Goal: Task Accomplishment & Management: Use online tool/utility

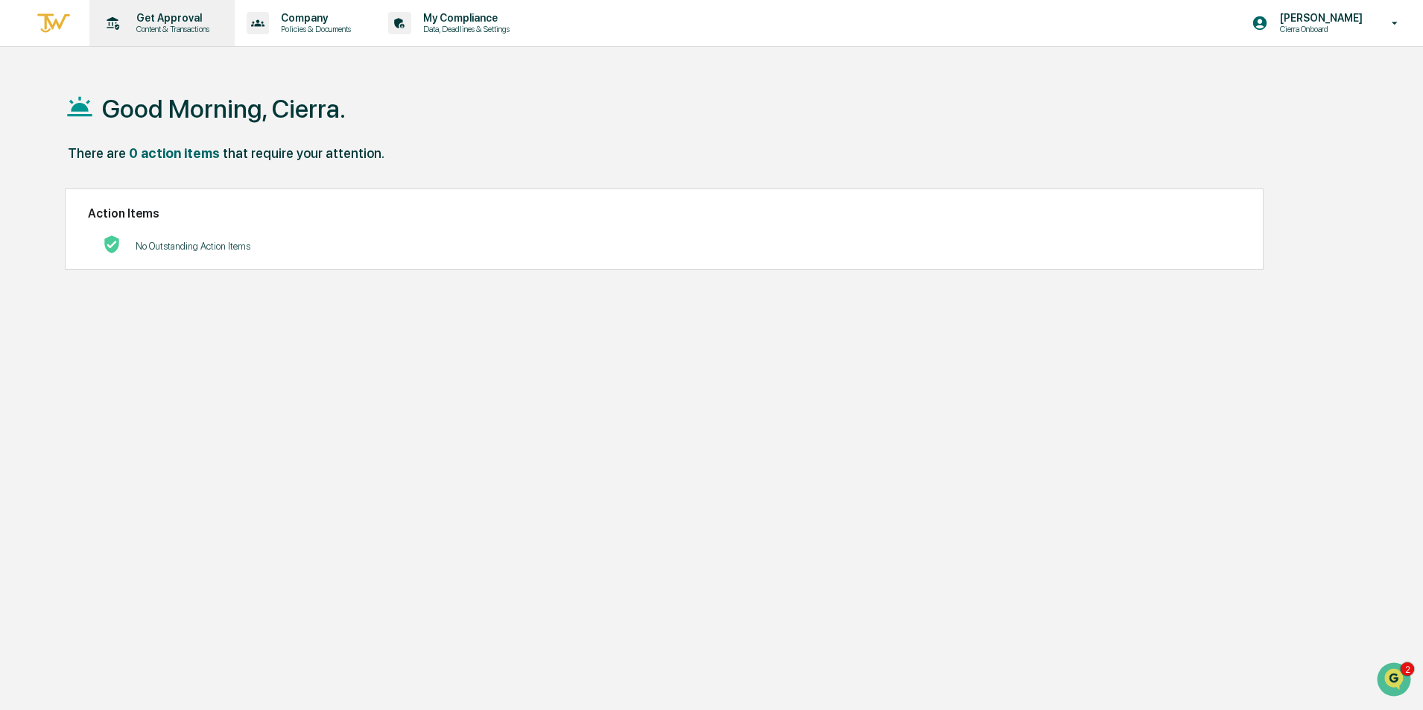
click at [189, 25] on p "Content & Transactions" at bounding box center [170, 29] width 92 height 10
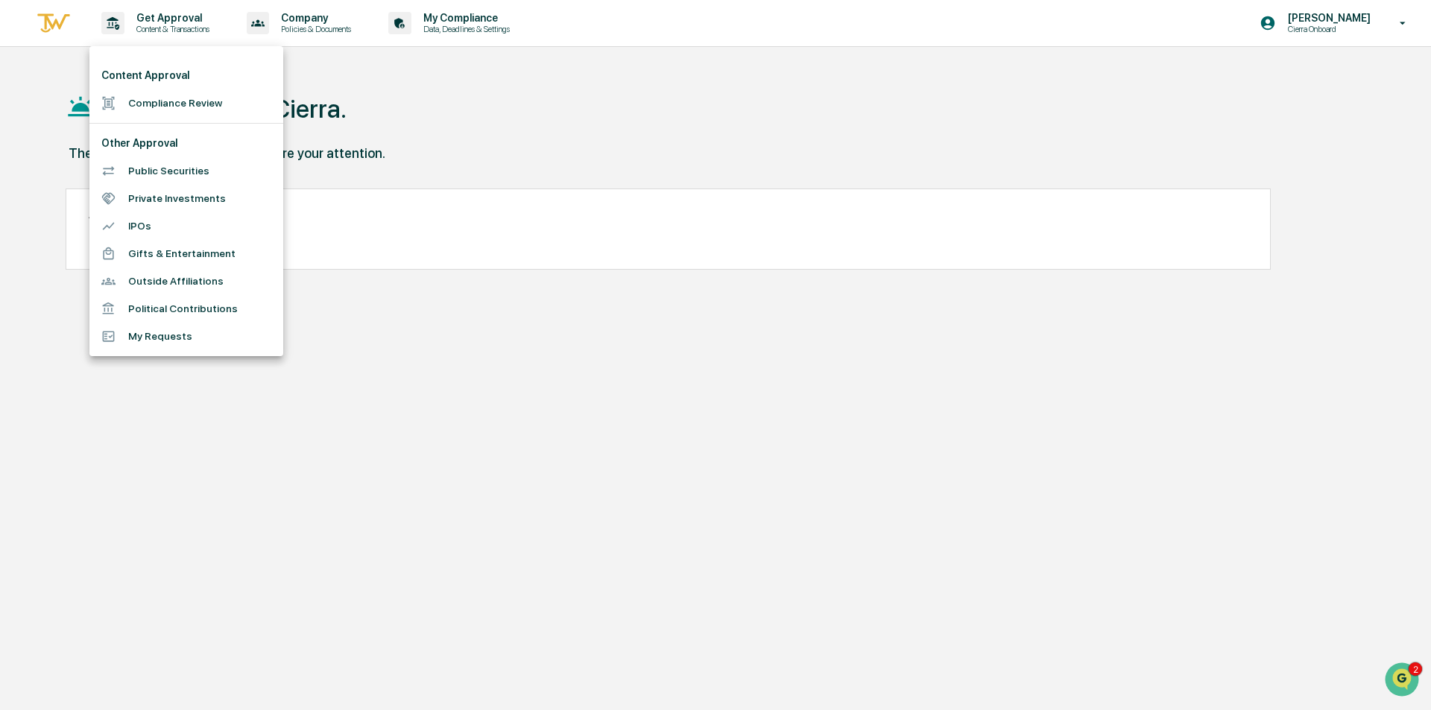
click at [1344, 23] on div at bounding box center [715, 355] width 1431 height 710
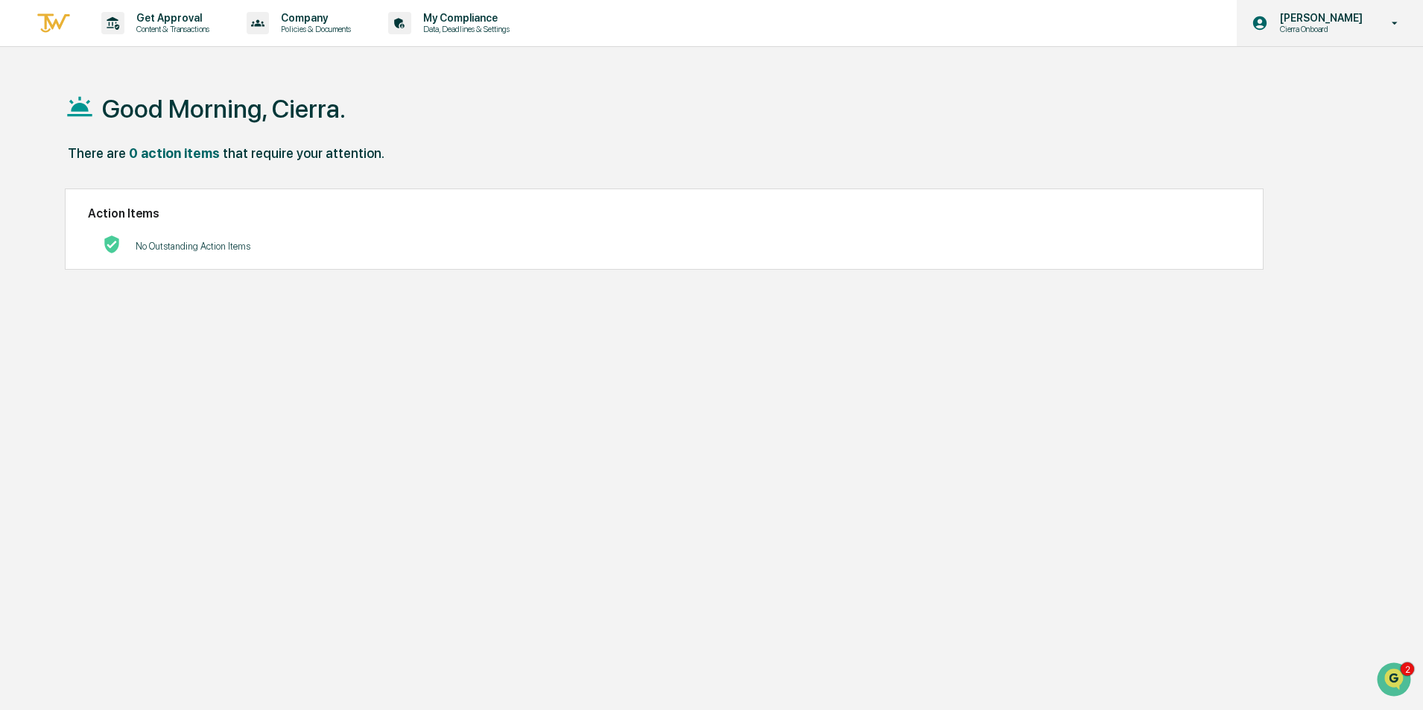
click at [1342, 23] on p "[PERSON_NAME]" at bounding box center [1319, 18] width 102 height 12
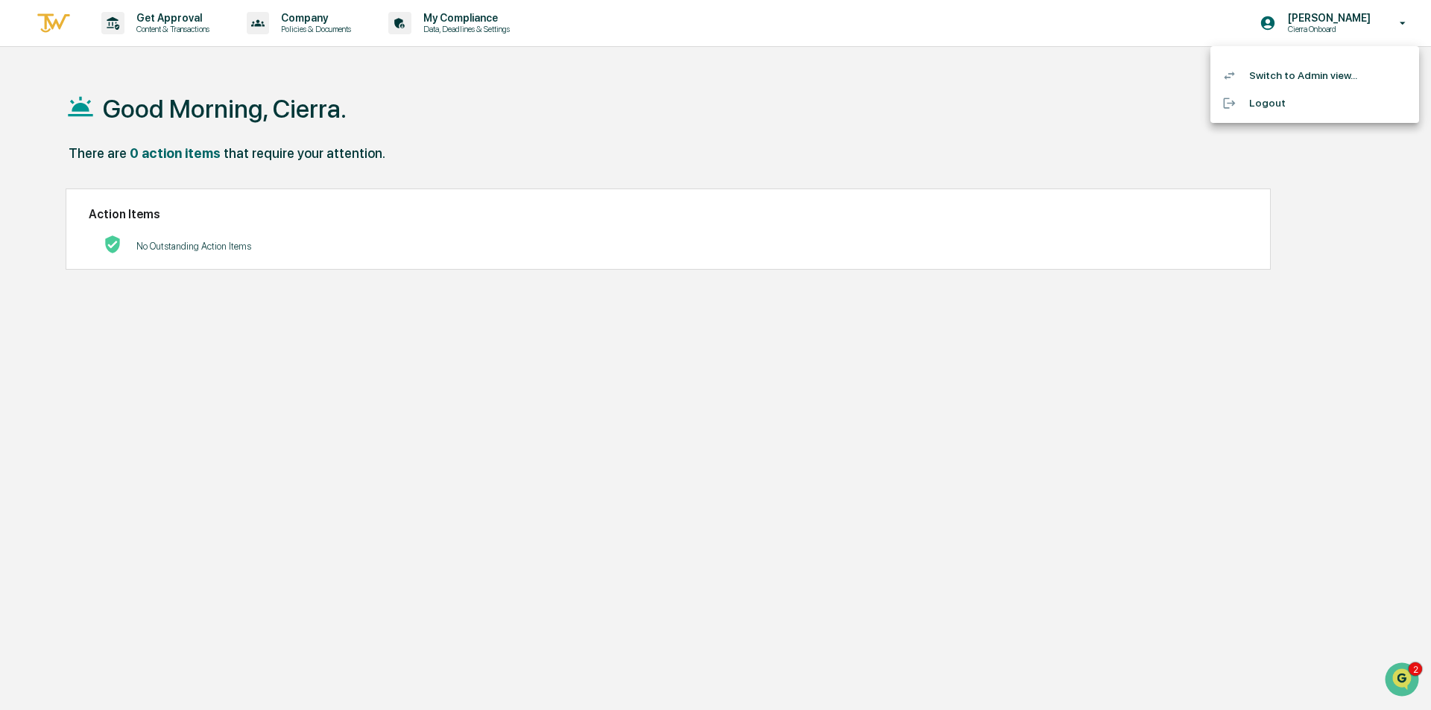
click at [1285, 71] on li "Switch to Admin view..." at bounding box center [1314, 76] width 209 height 28
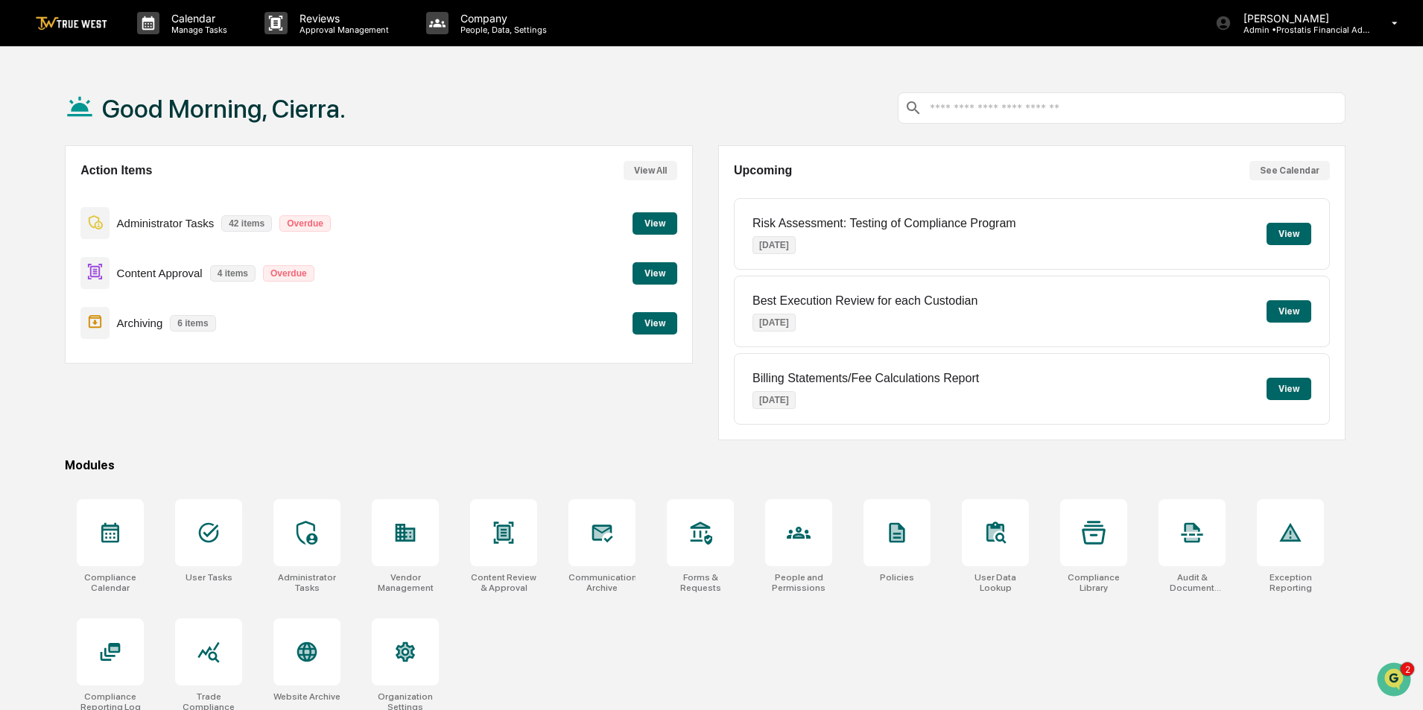
click at [648, 274] on button "View" at bounding box center [655, 273] width 45 height 22
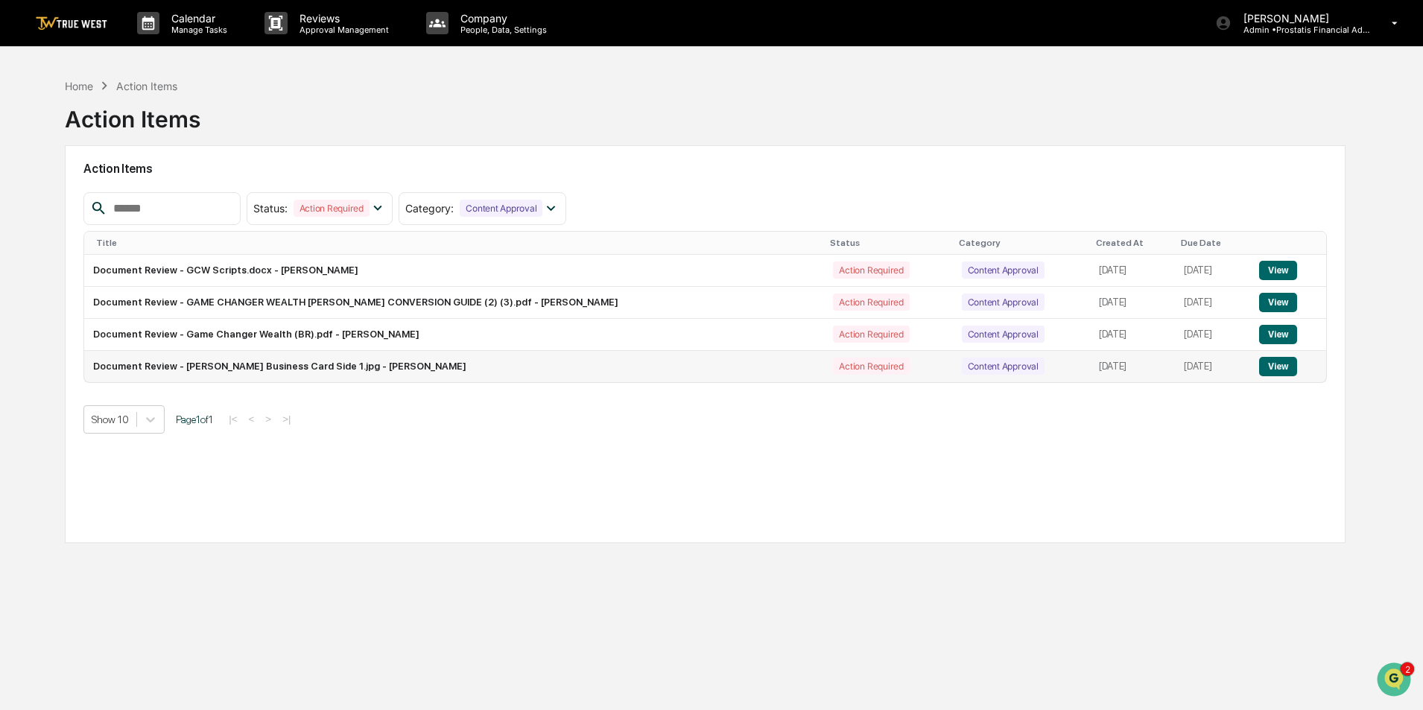
click at [1283, 364] on button "View" at bounding box center [1278, 366] width 38 height 19
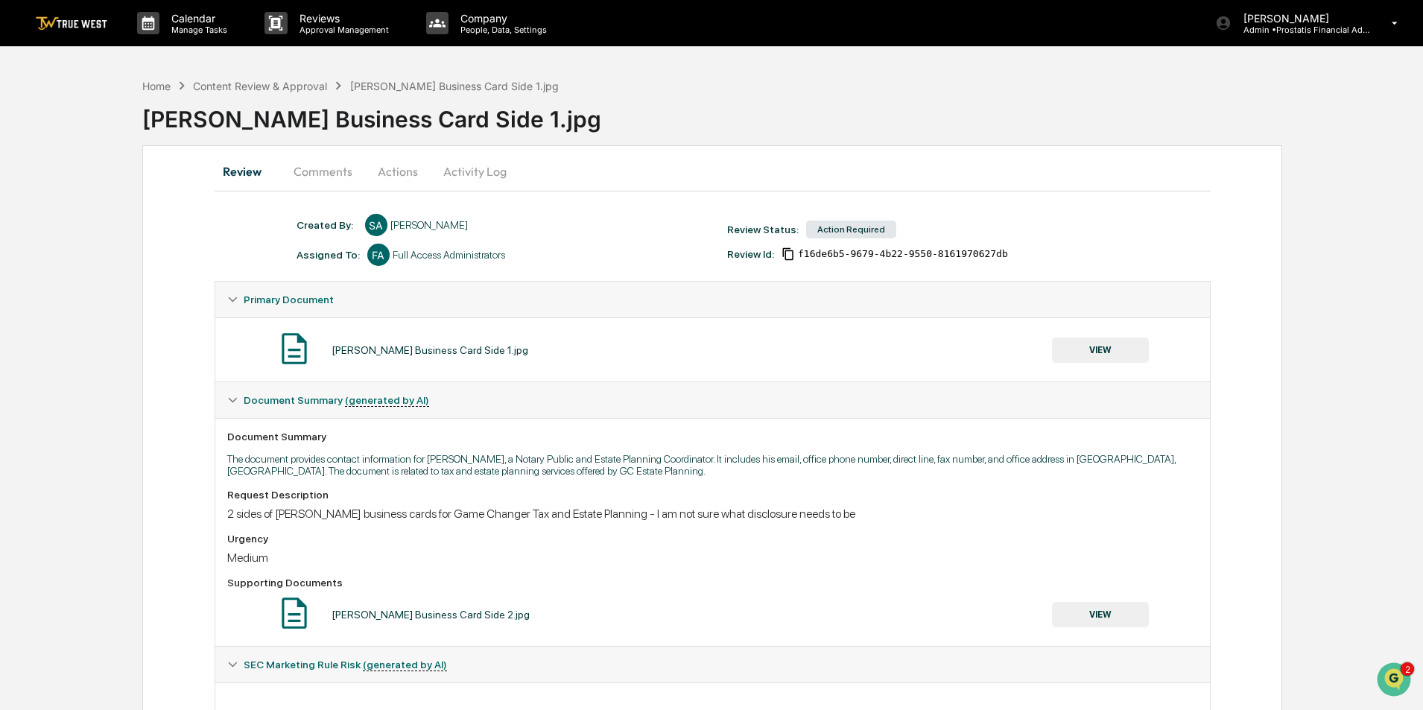
click at [406, 174] on button "Actions" at bounding box center [397, 172] width 67 height 36
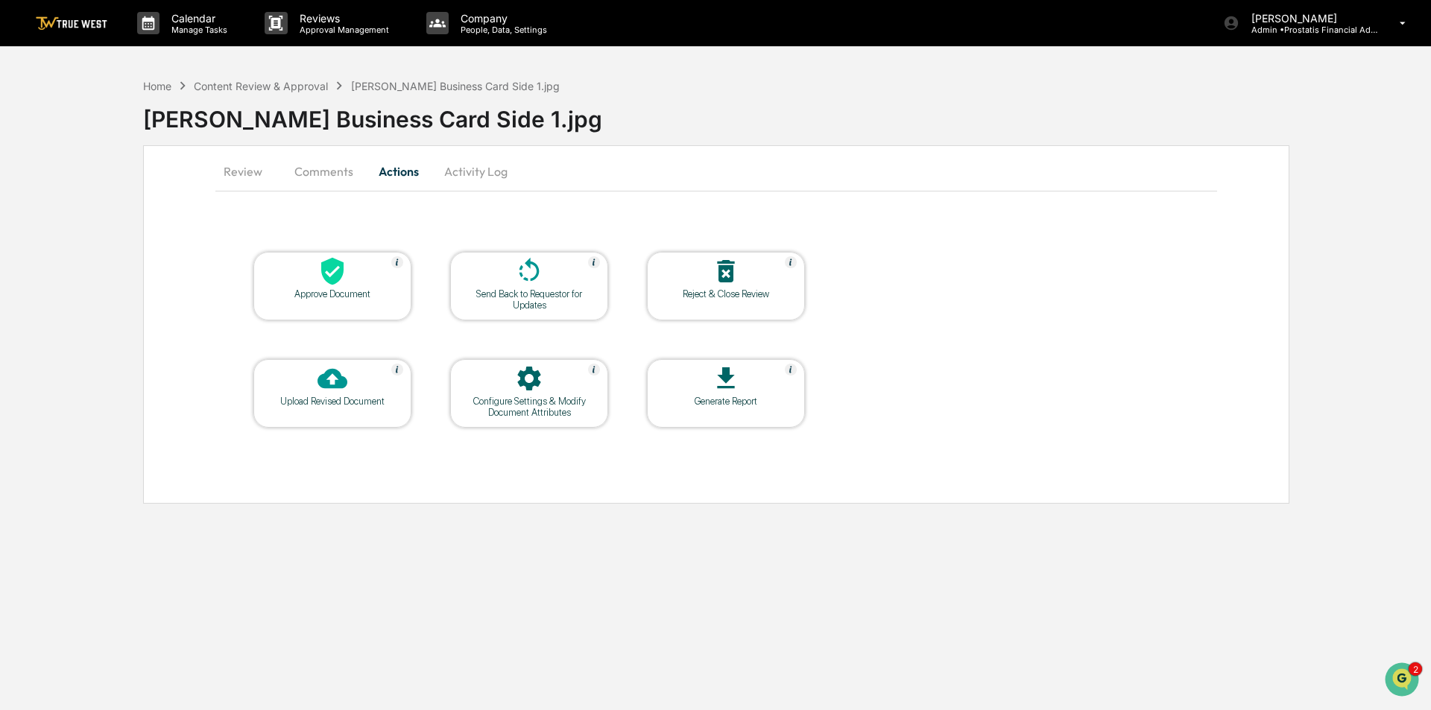
click at [724, 272] on icon at bounding box center [726, 271] width 30 height 30
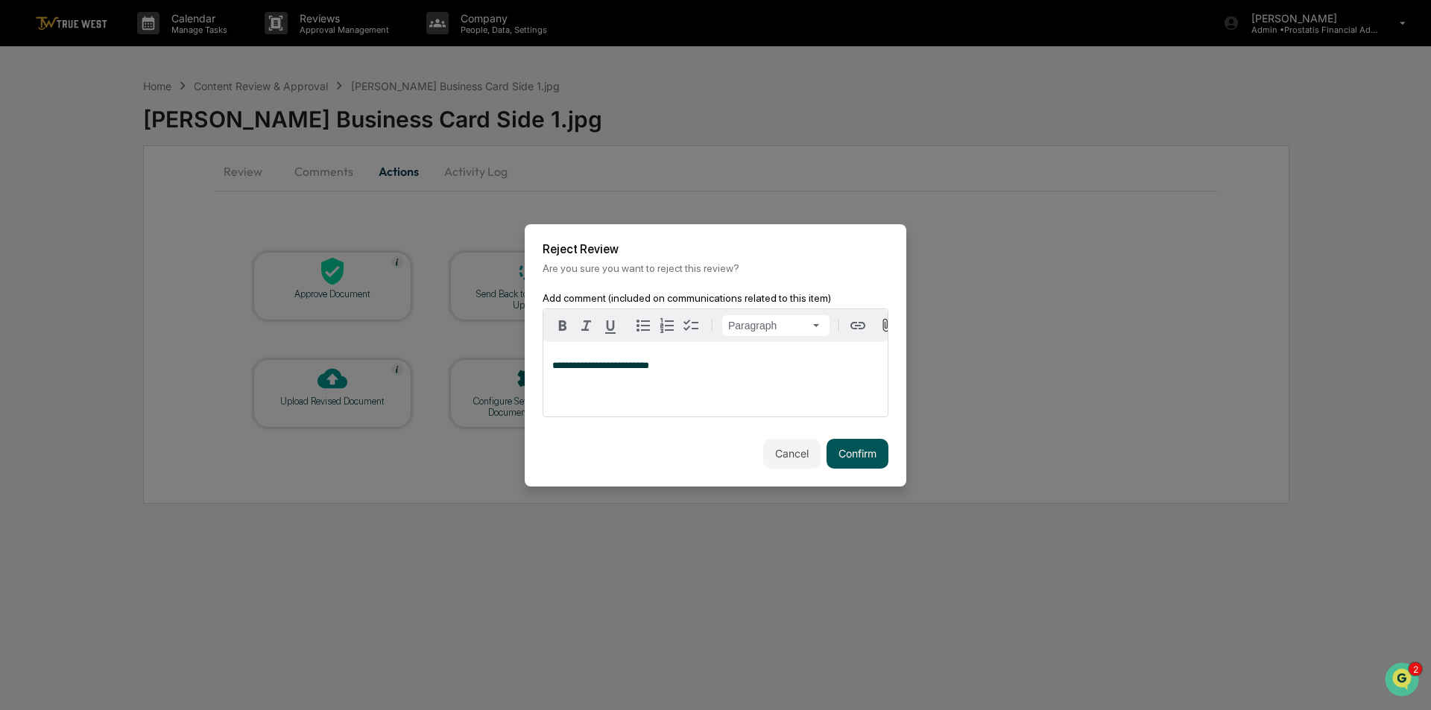
click at [857, 456] on button "Confirm" at bounding box center [857, 454] width 62 height 30
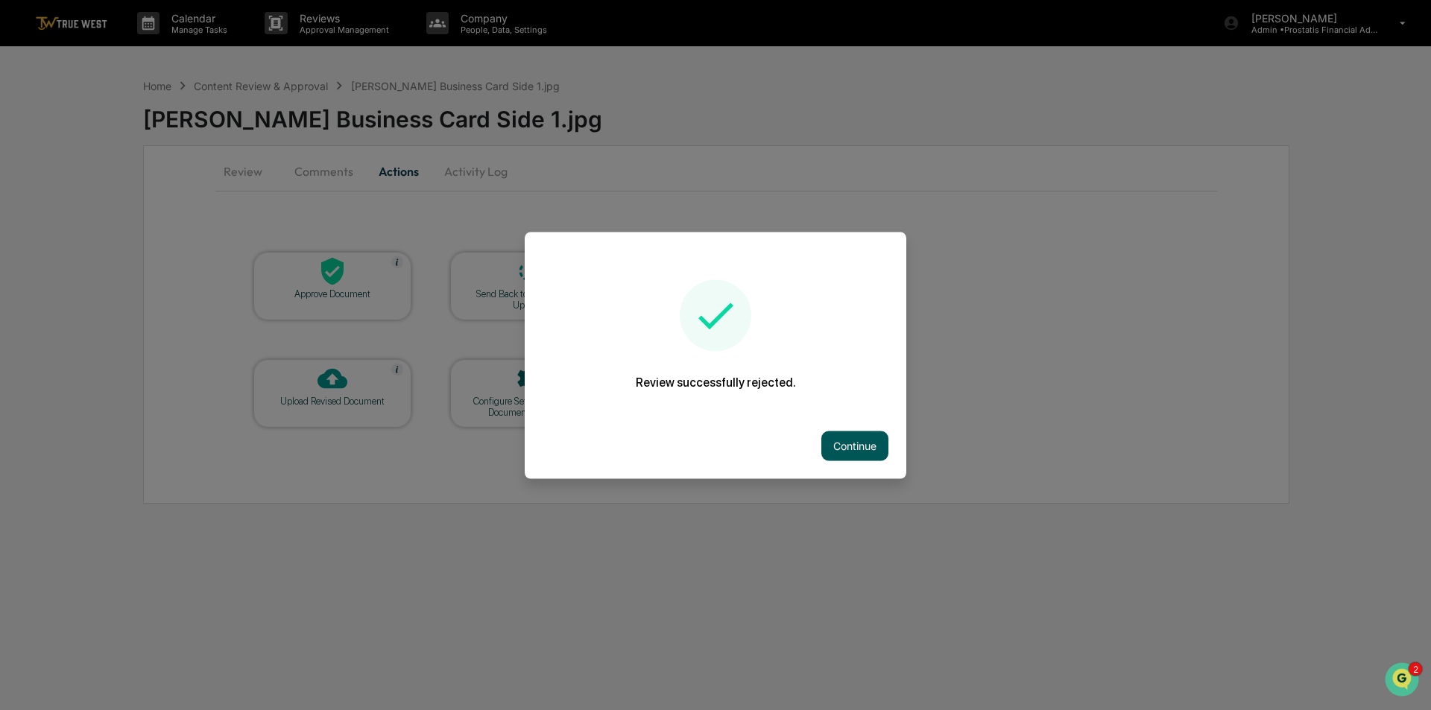
click at [855, 446] on button "Continue" at bounding box center [854, 446] width 67 height 30
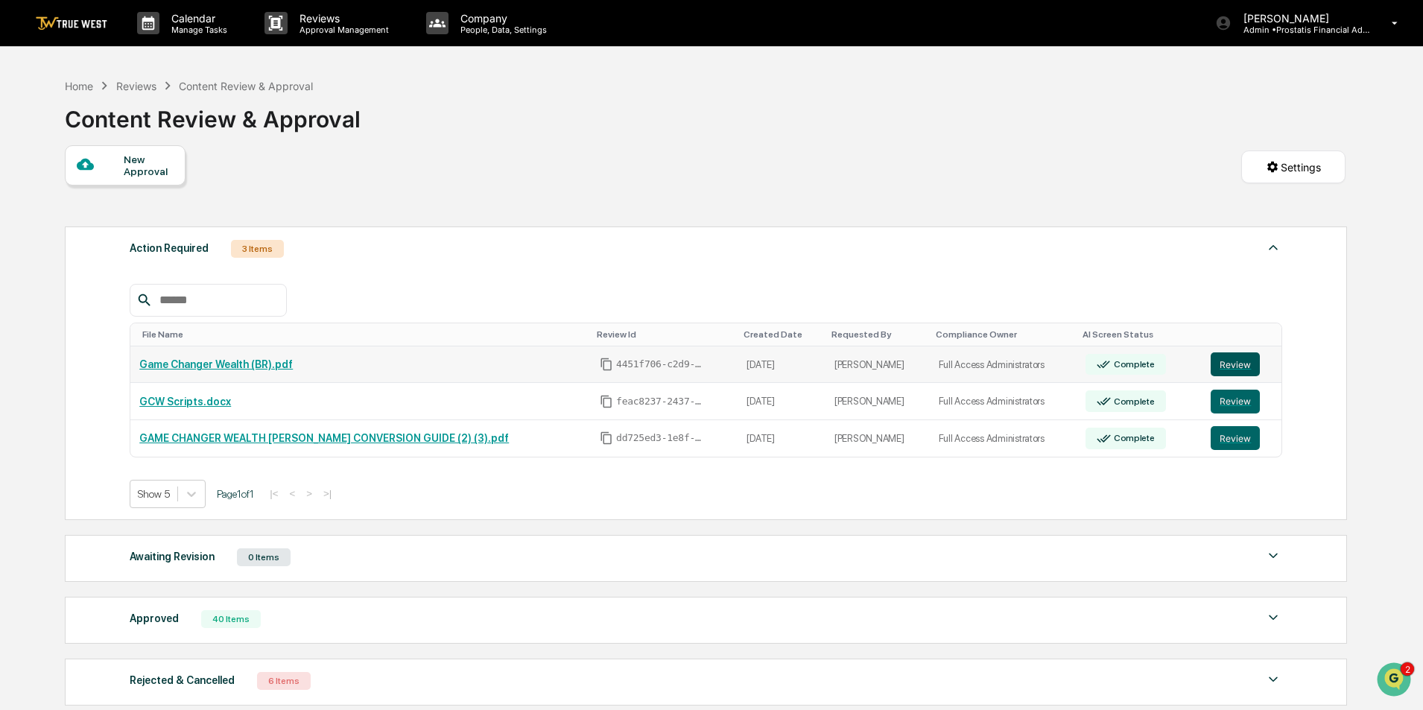
click at [1226, 364] on button "Review" at bounding box center [1235, 364] width 49 height 24
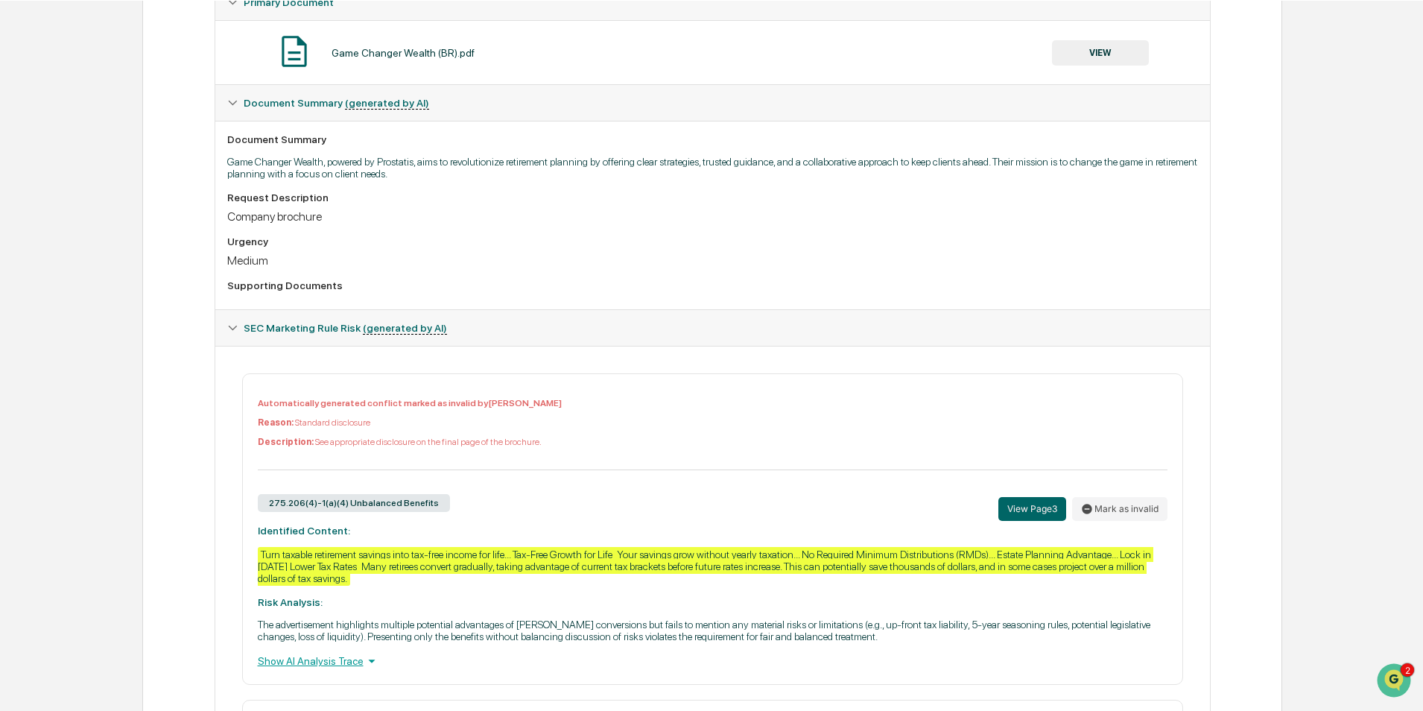
scroll to position [373, 0]
